Goal: Task Accomplishment & Management: Manage account settings

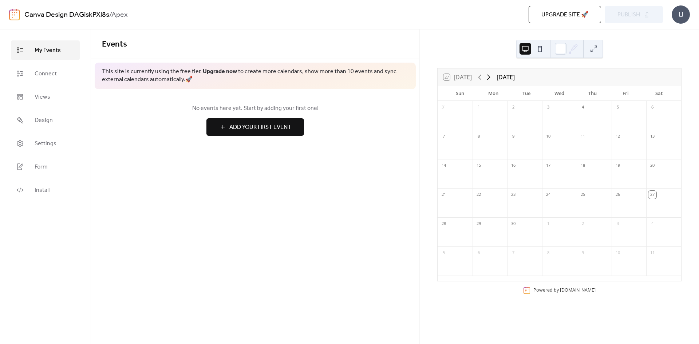
click at [488, 77] on icon at bounding box center [488, 77] width 9 height 9
click at [39, 137] on link "Settings" at bounding box center [45, 144] width 69 height 20
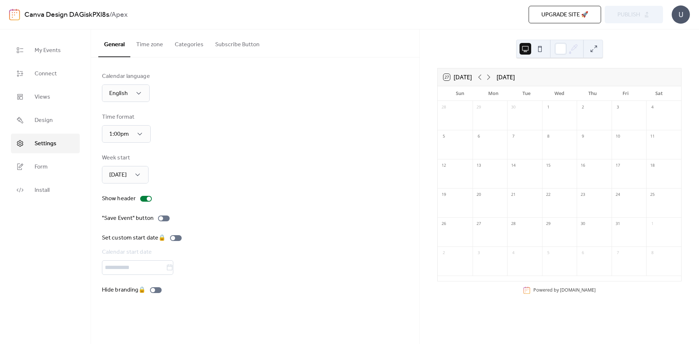
click at [151, 37] on button "Time zone" at bounding box center [149, 42] width 39 height 27
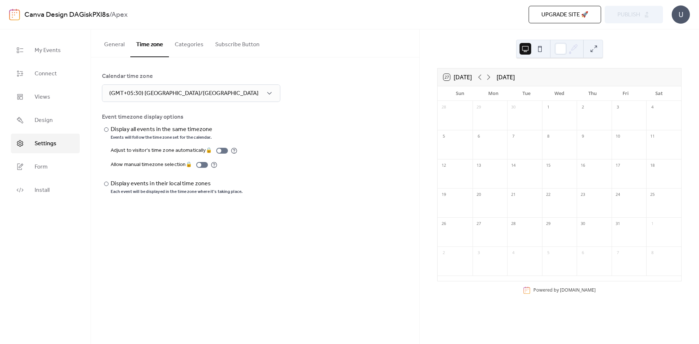
click at [179, 43] on button "Categories" at bounding box center [189, 42] width 40 height 27
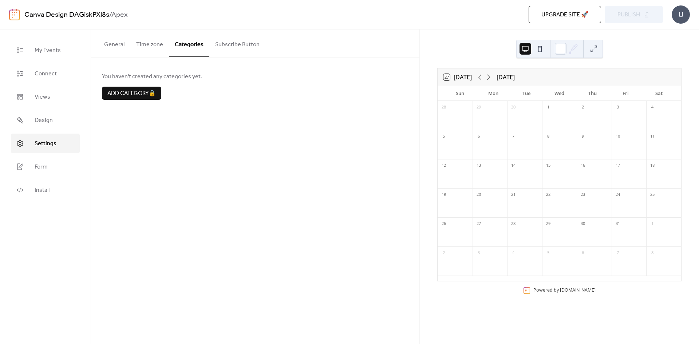
click at [120, 42] on button "General" at bounding box center [114, 42] width 32 height 27
